Goal: Transaction & Acquisition: Obtain resource

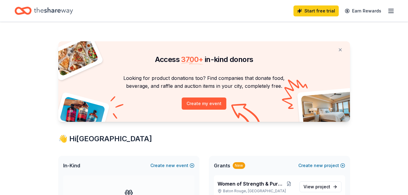
click at [392, 9] on line "button" at bounding box center [391, 9] width 5 height 0
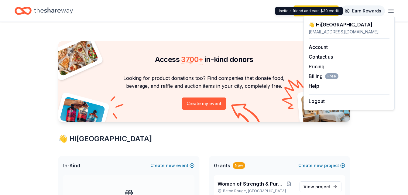
click at [357, 11] on link "Earn Rewards" at bounding box center [363, 10] width 44 height 11
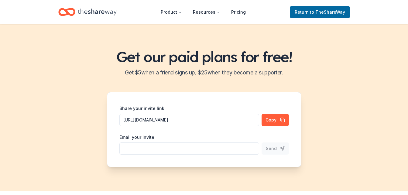
click at [146, 147] on input "Share your invite link" at bounding box center [189, 149] width 140 height 12
click at [115, 133] on div "Share your invite link https://www.theshareway.com/signup?inviteCode=6eeb7ba3&u…" at bounding box center [204, 129] width 195 height 75
click at [132, 153] on input "Share your invite link" at bounding box center [189, 149] width 140 height 12
type input "M"
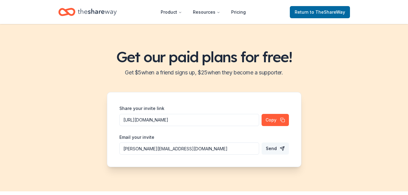
type input "maleah@sac4all.org"
click at [275, 149] on span "Send" at bounding box center [271, 148] width 11 height 7
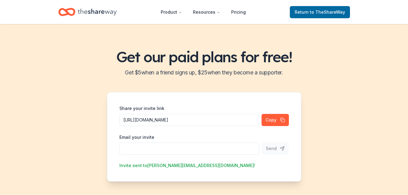
click at [157, 146] on input "Share your invite link" at bounding box center [189, 149] width 140 height 12
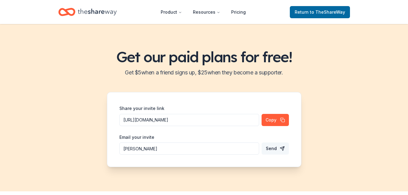
type input "mel@sac4all.org"
click at [276, 148] on span "Send" at bounding box center [271, 148] width 11 height 7
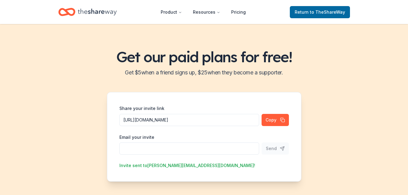
click at [145, 148] on input "Share your invite link" at bounding box center [189, 149] width 140 height 12
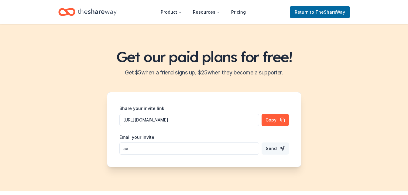
type input "a"
type input "info@victoryunlimitedgolbal.com"
click at [277, 144] on button "Send" at bounding box center [275, 149] width 27 height 12
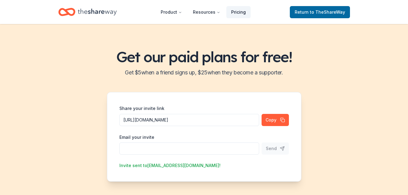
click at [237, 12] on link "Pricing" at bounding box center [239, 12] width 24 height 12
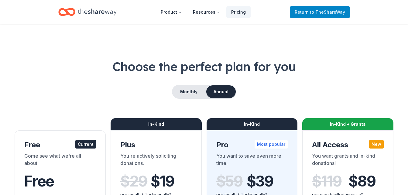
click at [308, 10] on span "Return to TheShareWay" at bounding box center [320, 12] width 50 height 7
click at [319, 12] on span "to TheShareWay" at bounding box center [327, 11] width 35 height 5
click at [317, 14] on span "to TheShareWay" at bounding box center [327, 11] width 35 height 5
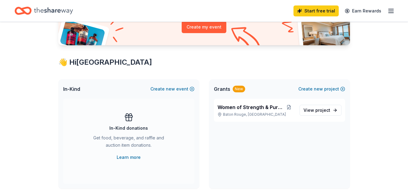
scroll to position [91, 0]
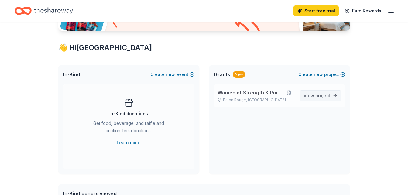
click at [324, 96] on span "project" at bounding box center [323, 95] width 15 height 5
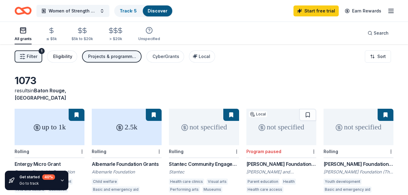
click at [67, 57] on div "Eligibility" at bounding box center [62, 56] width 19 height 7
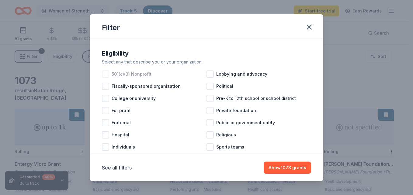
click at [102, 72] on div at bounding box center [105, 74] width 7 height 7
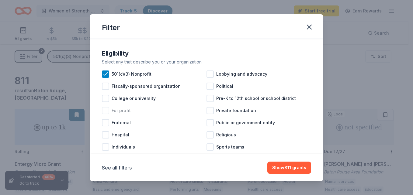
click at [104, 110] on div at bounding box center [105, 110] width 7 height 7
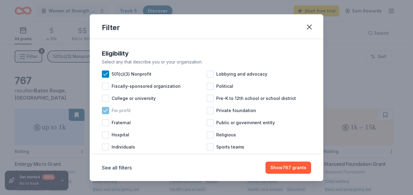
click at [103, 109] on icon at bounding box center [105, 111] width 6 height 6
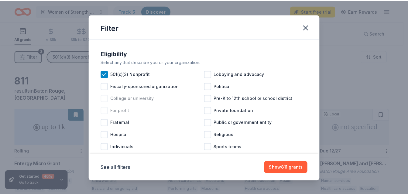
scroll to position [26, 0]
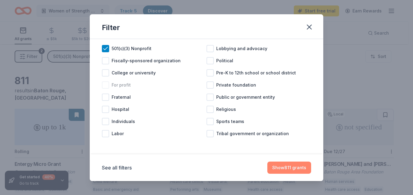
click at [294, 168] on button "Show 811 grants" at bounding box center [289, 168] width 44 height 12
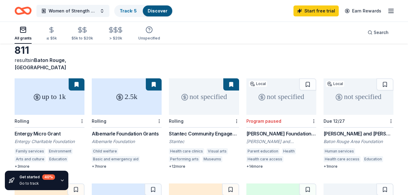
scroll to position [61, 0]
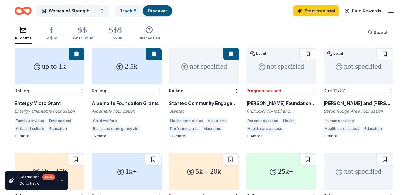
click at [24, 134] on div "+ 3 more" at bounding box center [50, 136] width 70 height 5
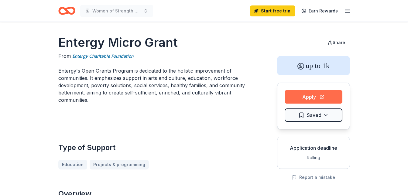
click at [319, 94] on button "Apply" at bounding box center [314, 96] width 58 height 13
